Goal: Contribute content: Add original content to the website for others to see

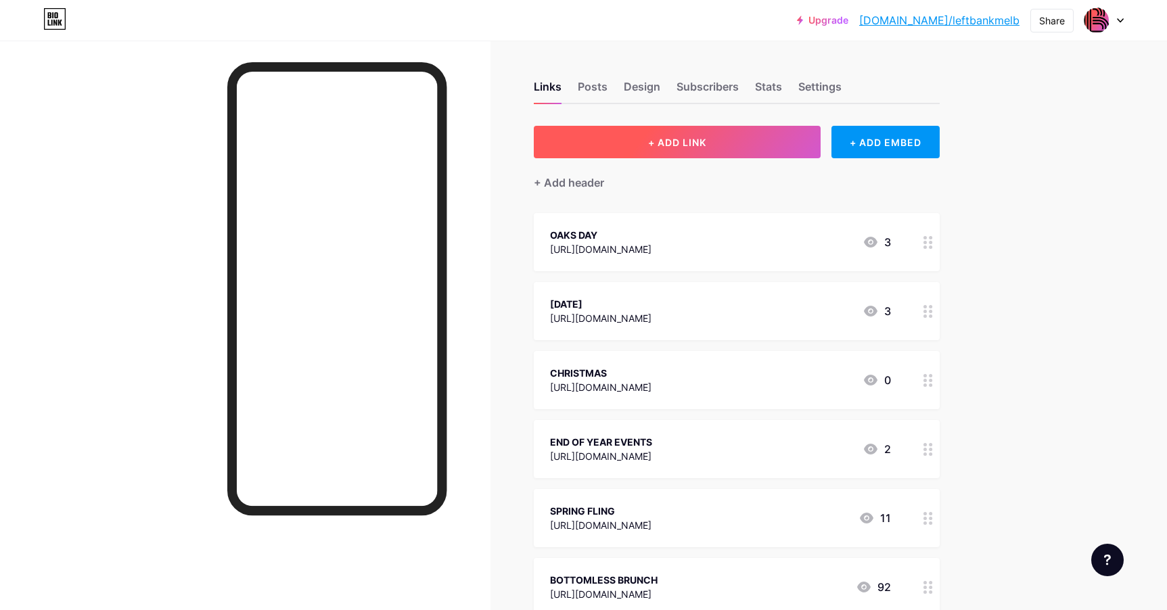
click at [679, 141] on span "+ ADD LINK" at bounding box center [677, 142] width 58 height 11
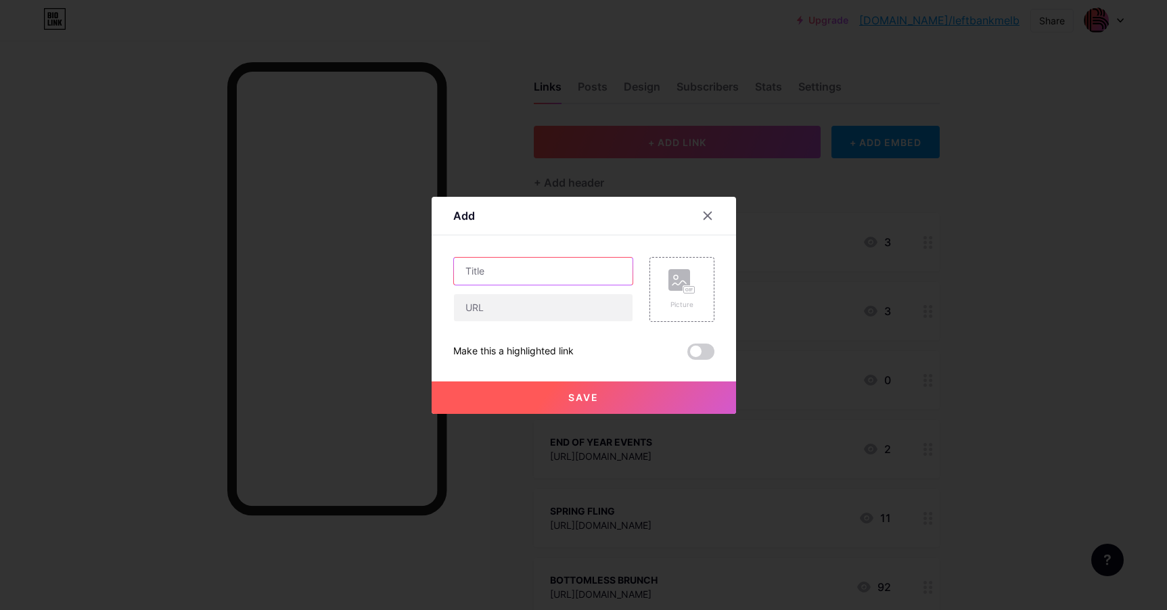
click at [546, 270] on input "text" at bounding box center [543, 271] width 179 height 27
type input "make it bottomless"
click at [505, 305] on input "text" at bounding box center [543, 307] width 179 height 27
paste input "[URL][DOMAIN_NAME]"
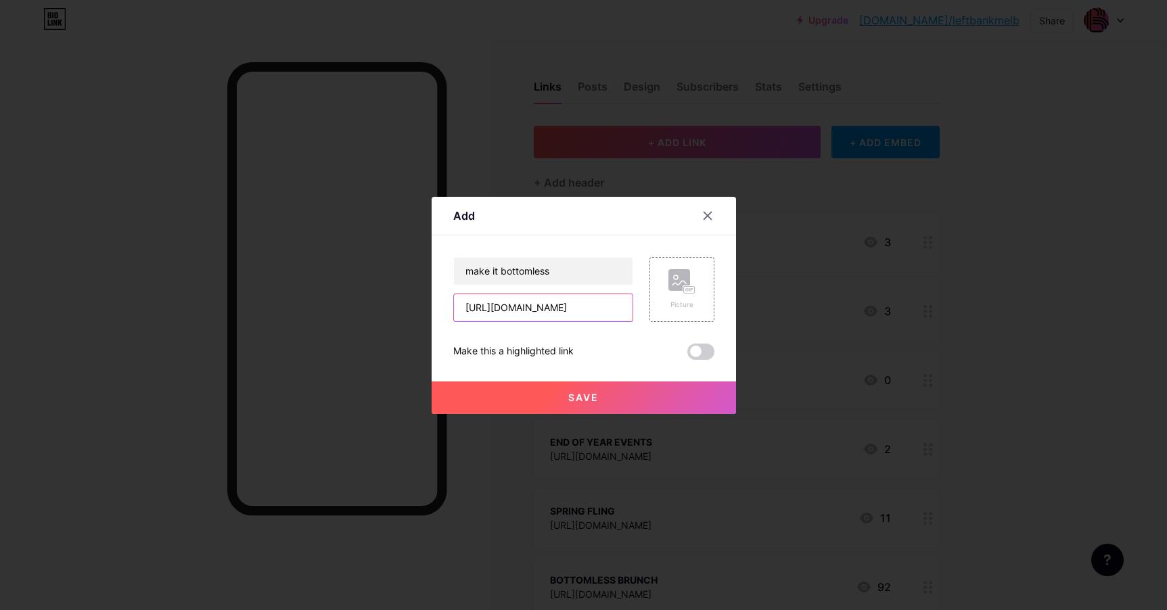
type input "[URL][DOMAIN_NAME]"
click at [584, 389] on button "Save" at bounding box center [583, 397] width 304 height 32
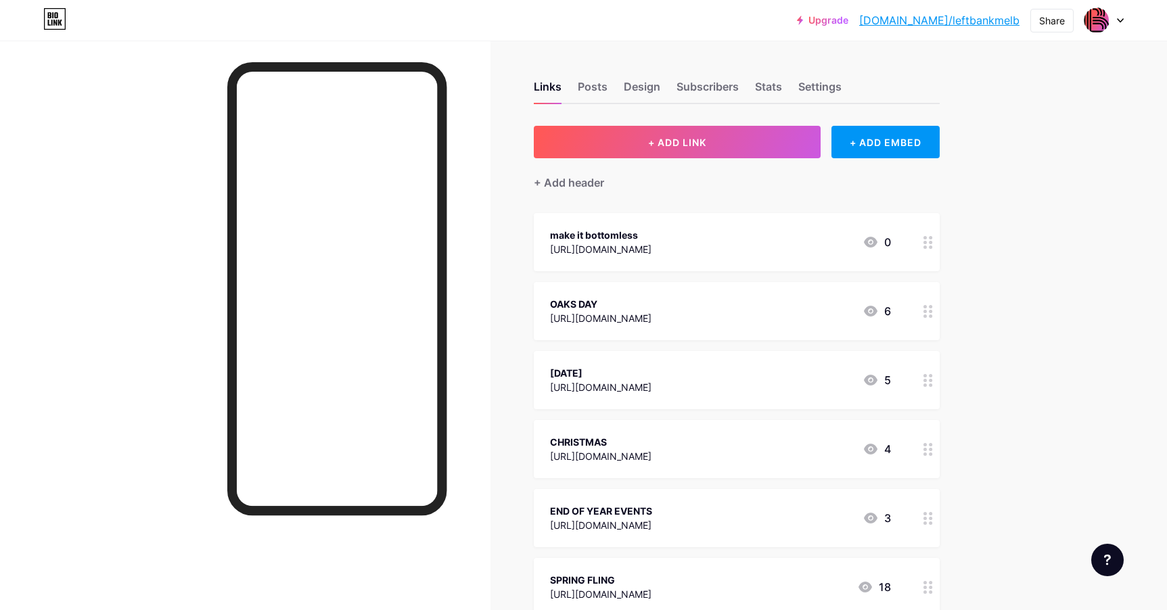
click at [651, 243] on div "[URL][DOMAIN_NAME]" at bounding box center [600, 249] width 101 height 14
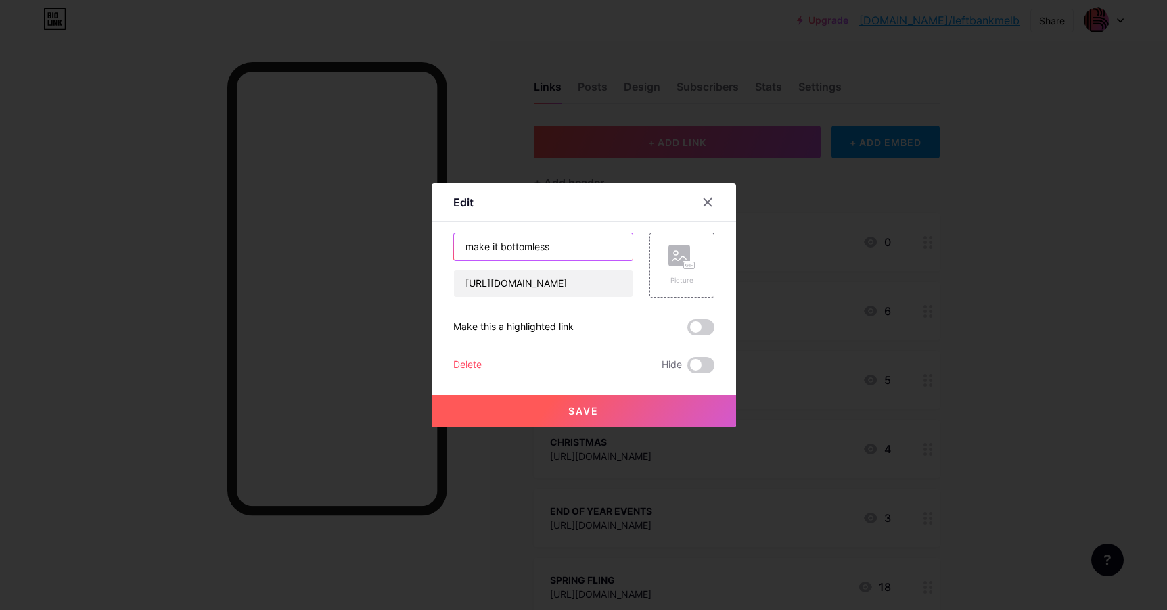
click at [551, 252] on input "make it bottomless" at bounding box center [543, 246] width 179 height 27
type input "MAKE IT BOTTOMLESS"
click at [571, 405] on span "Save" at bounding box center [583, 410] width 30 height 11
